Goal: Use online tool/utility: Utilize a website feature to perform a specific function

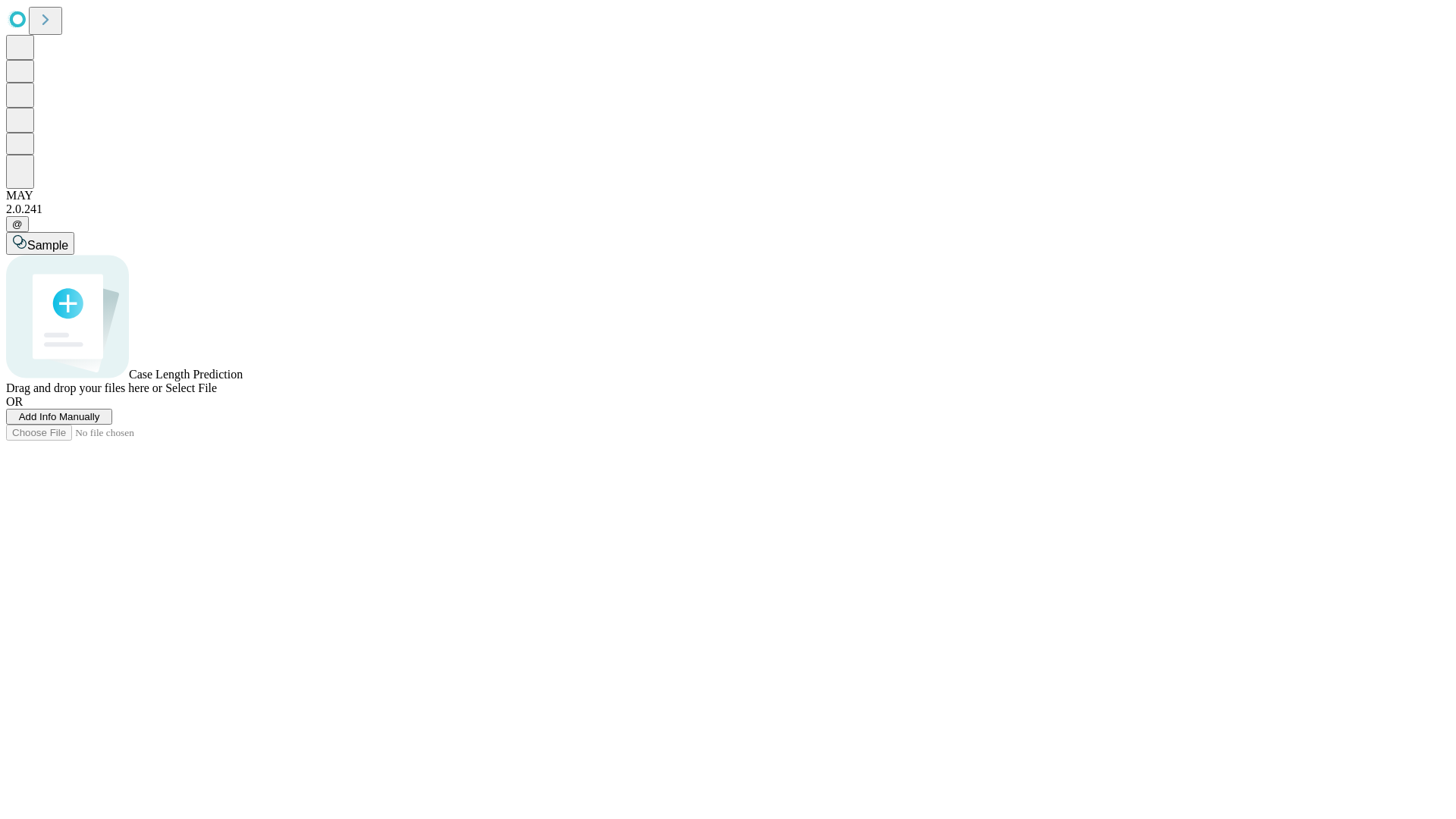
click at [100, 422] on span "Add Info Manually" at bounding box center [59, 416] width 81 height 11
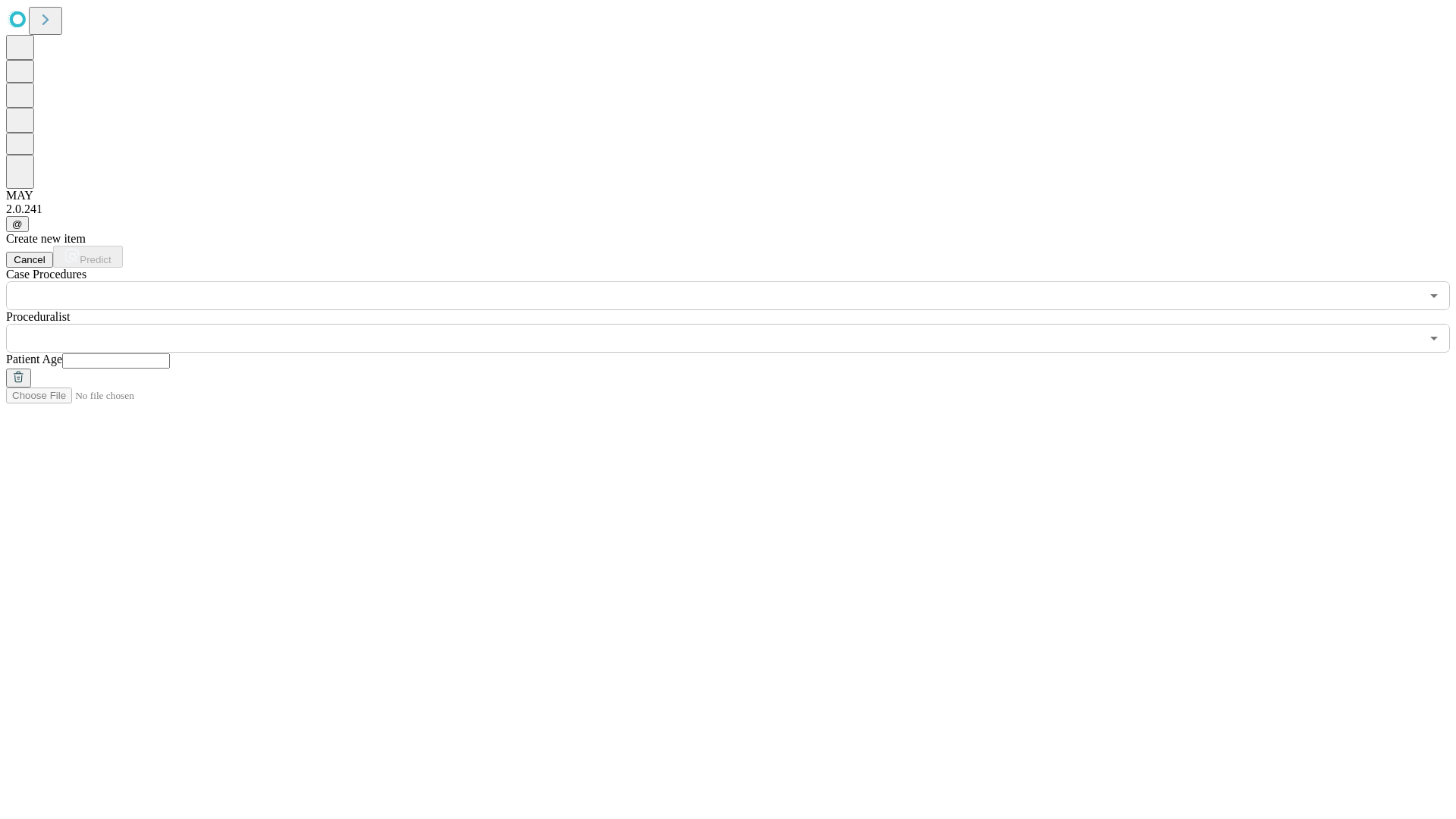
click at [170, 354] on input "text" at bounding box center [116, 361] width 107 height 15
type input "*"
click at [739, 324] on input "text" at bounding box center [713, 338] width 1415 height 29
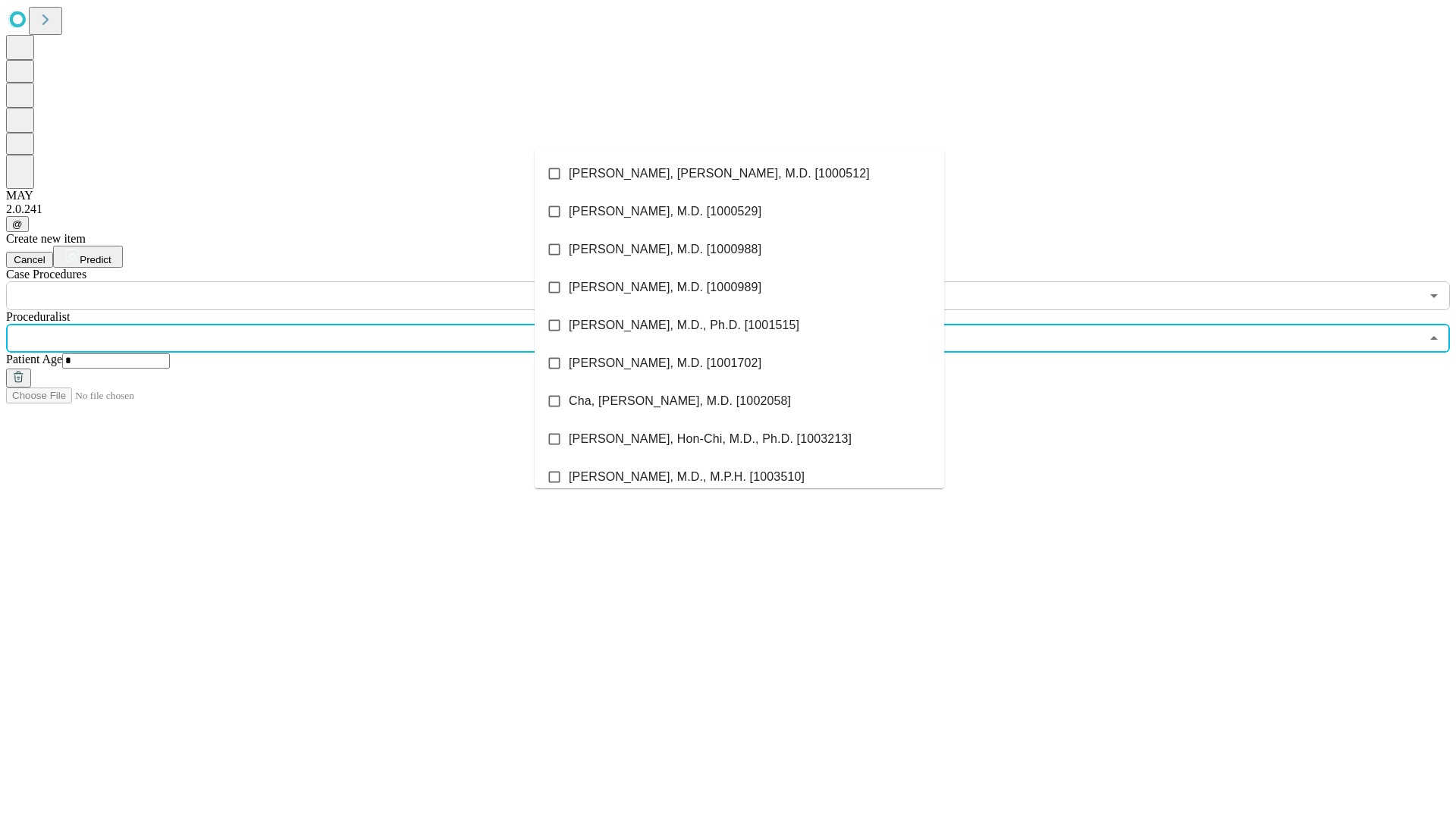
click at [739, 173] on li "[PERSON_NAME], [PERSON_NAME], M.D. [1000512]" at bounding box center [739, 173] width 409 height 38
click at [319, 282] on input "text" at bounding box center [713, 296] width 1415 height 29
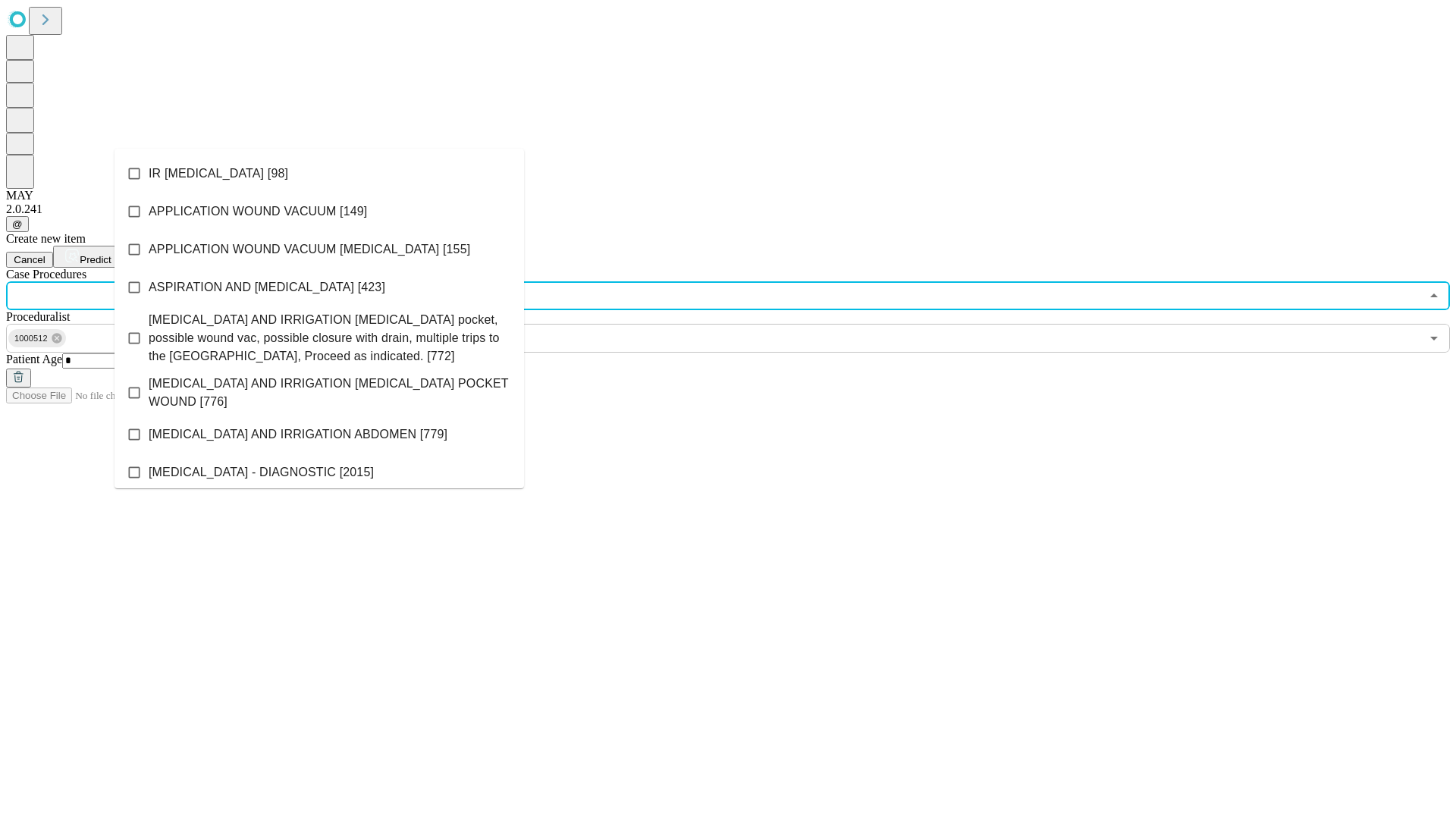
click at [319, 173] on li "IR [MEDICAL_DATA] [98]" at bounding box center [319, 173] width 409 height 38
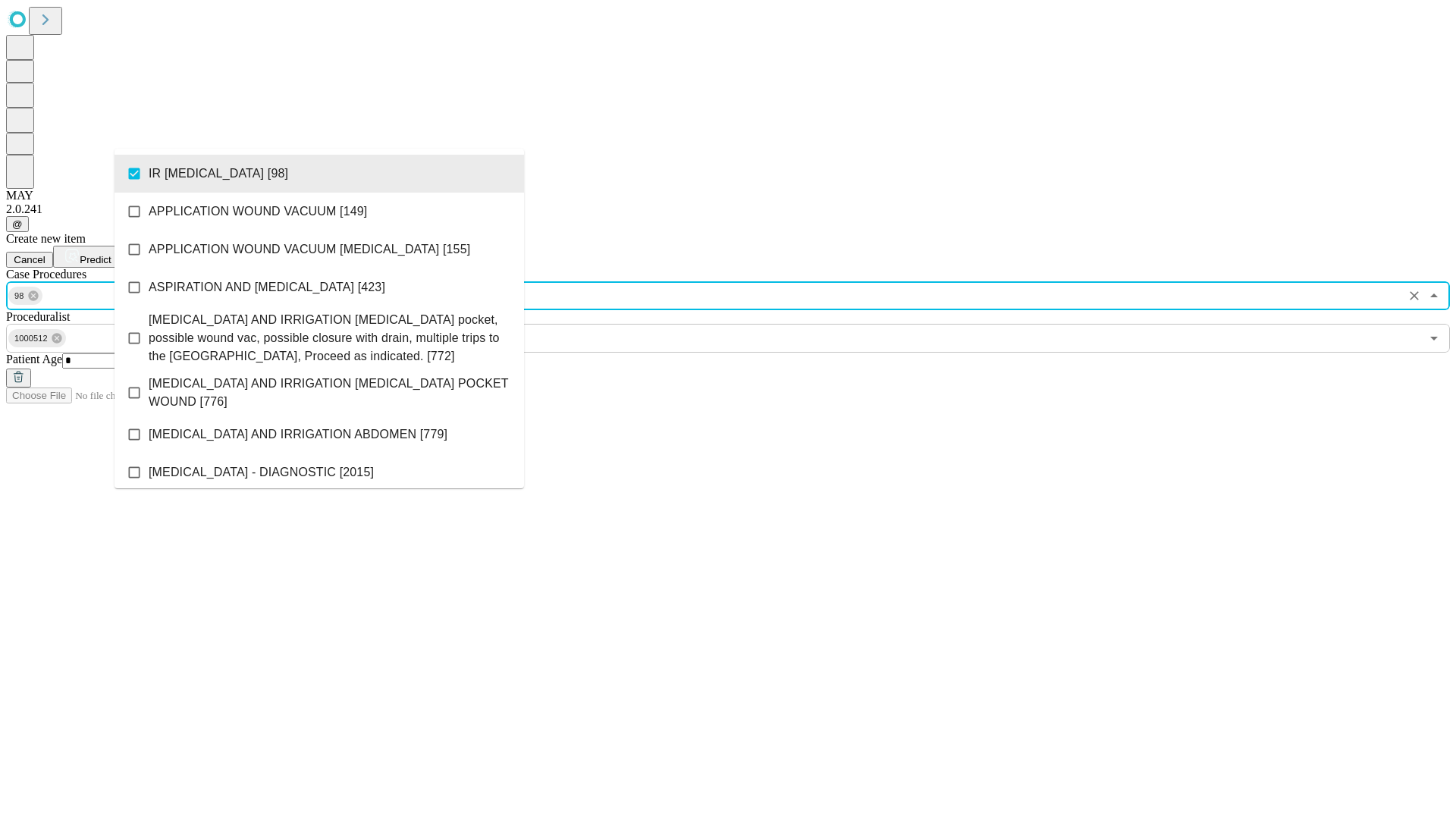
click at [111, 254] on span "Predict" at bounding box center [95, 259] width 31 height 11
